Goal: Find specific page/section: Find specific page/section

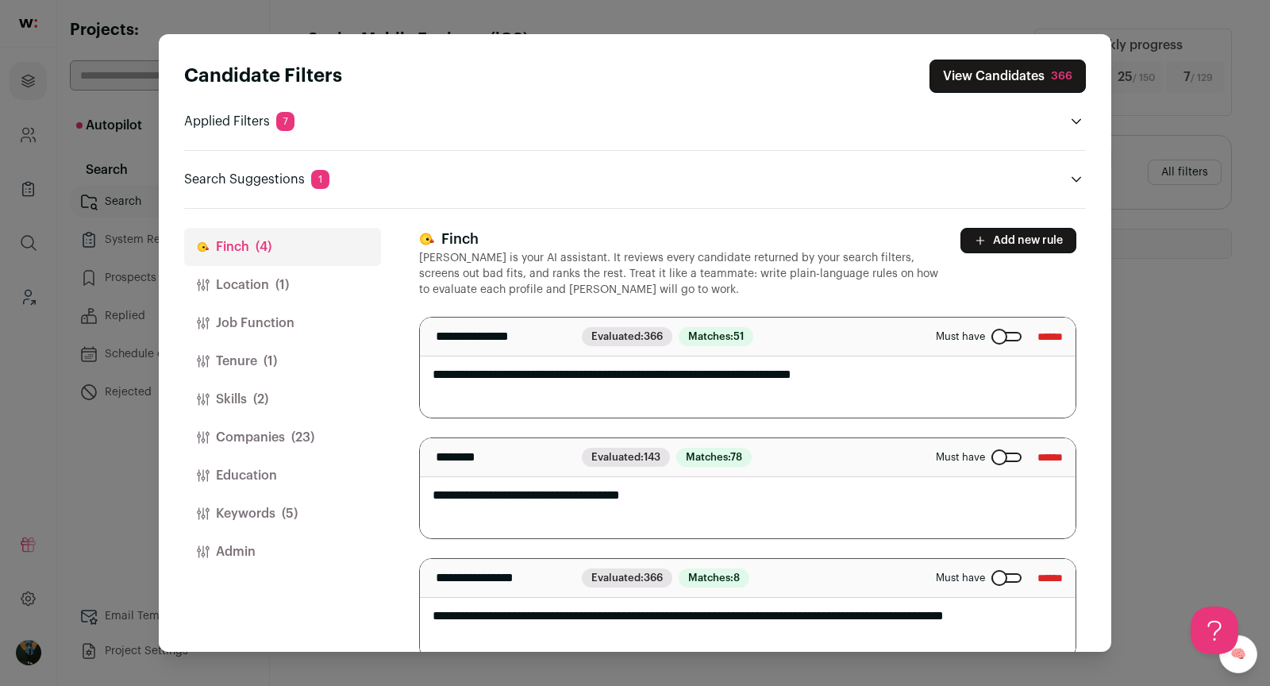
scroll to position [143, 0]
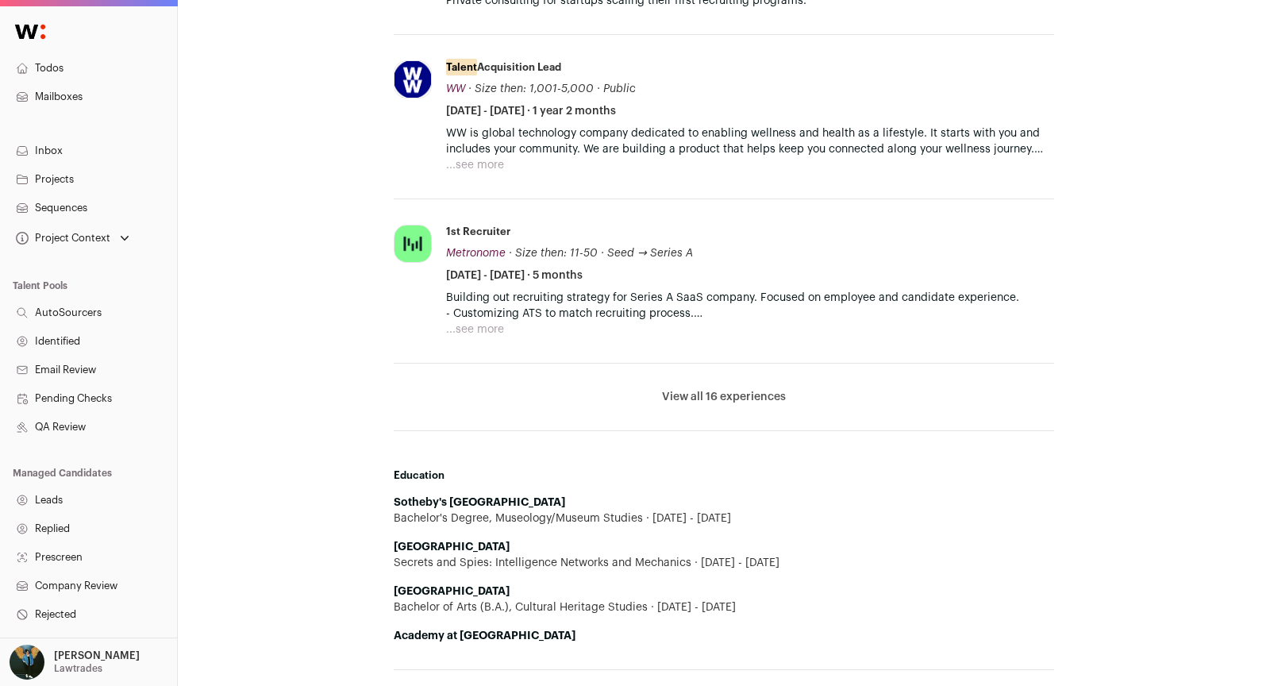
scroll to position [845, 0]
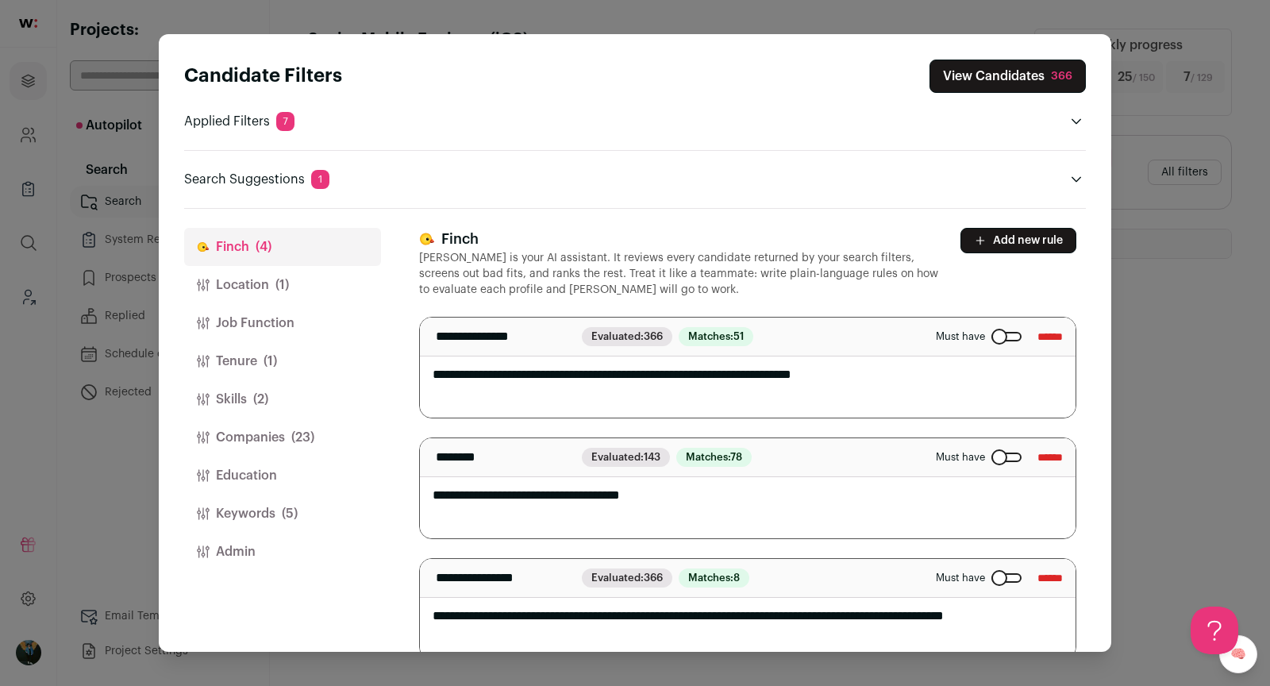
scroll to position [143, 0]
